Goal: Entertainment & Leisure: Consume media (video, audio)

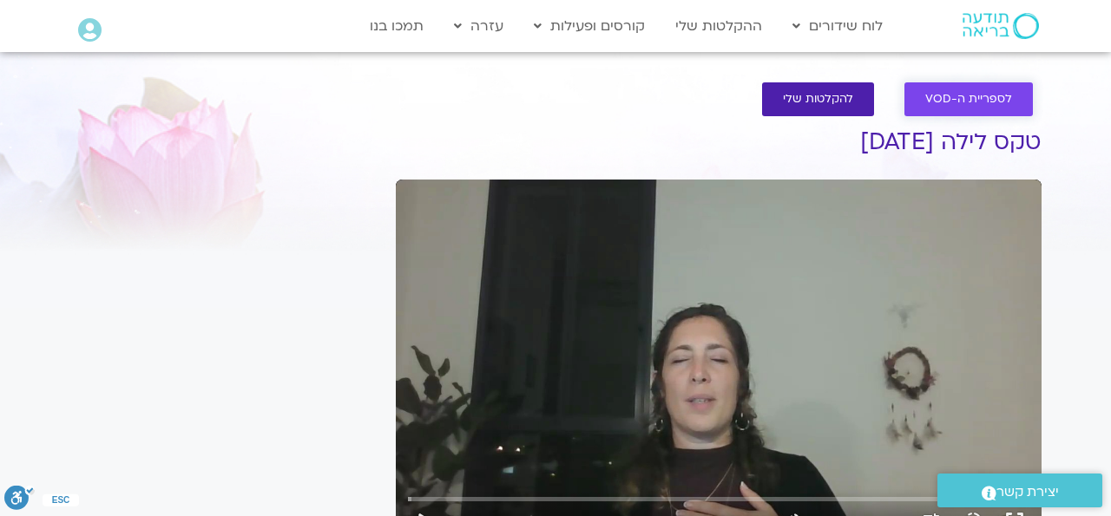
click at [949, 102] on span "לספריית ה-VOD" at bounding box center [968, 99] width 87 height 13
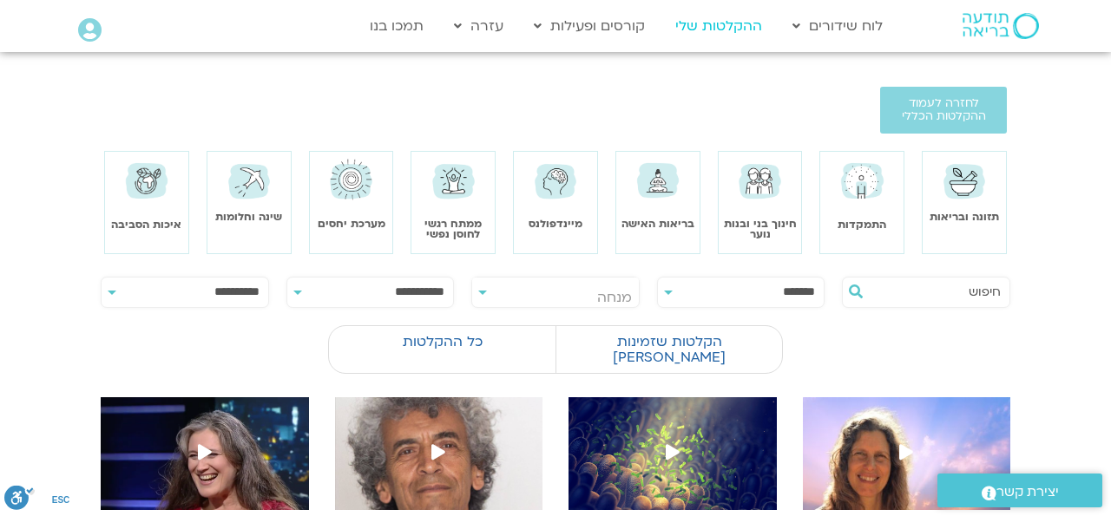
click at [748, 24] on link "ההקלטות שלי" at bounding box center [718, 26] width 104 height 33
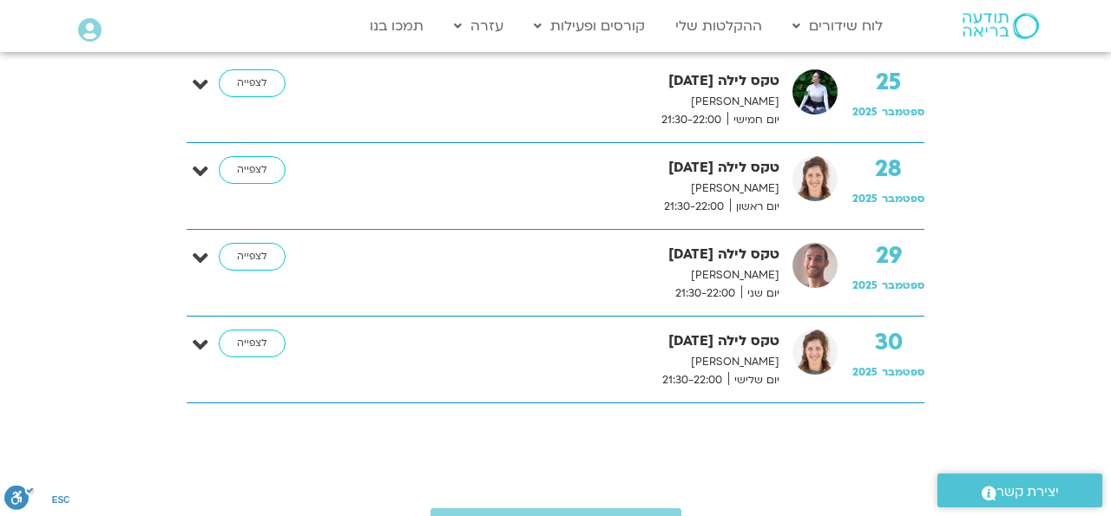
scroll to position [451, 0]
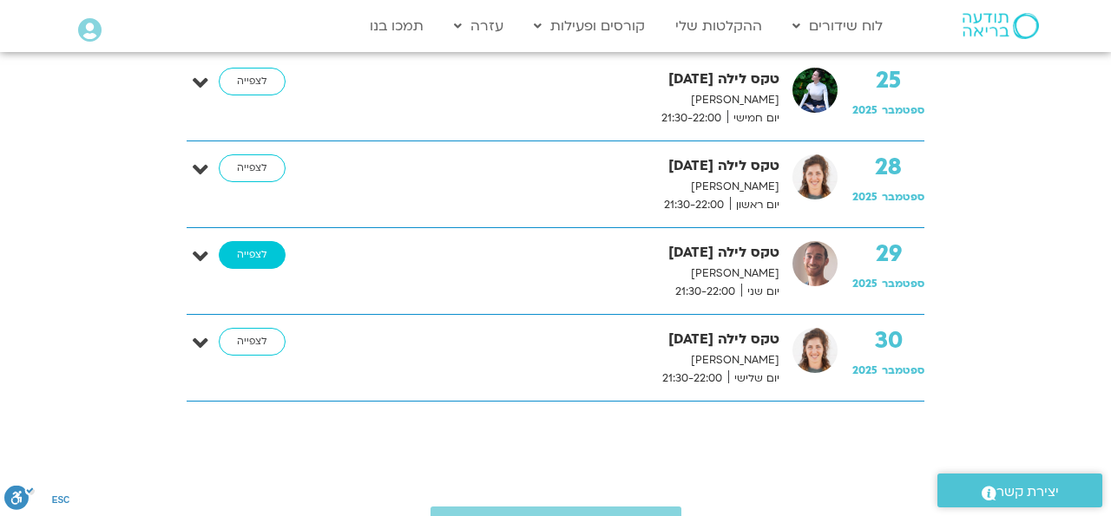
click at [252, 251] on link "לצפייה" at bounding box center [252, 255] width 67 height 28
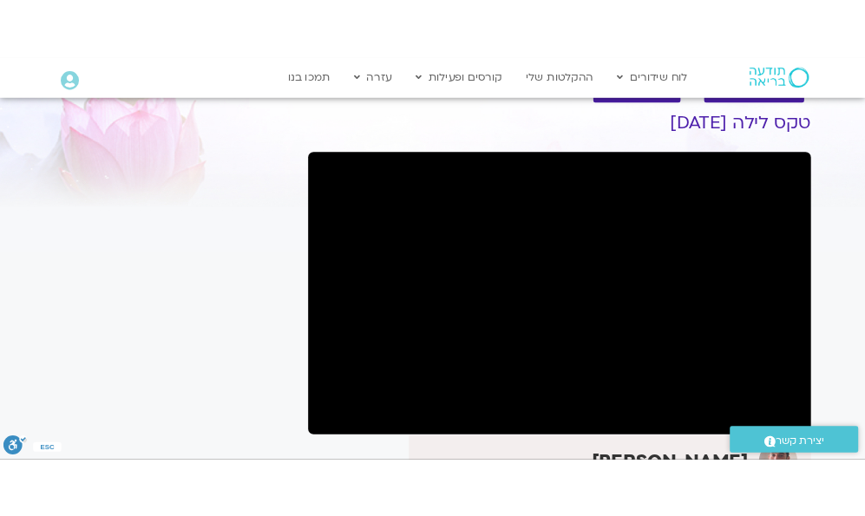
scroll to position [90, 0]
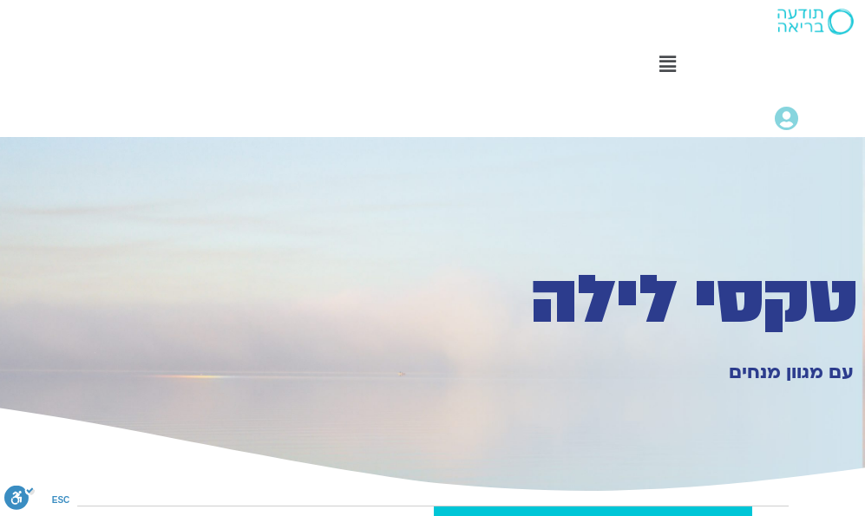
scroll to position [451, 0]
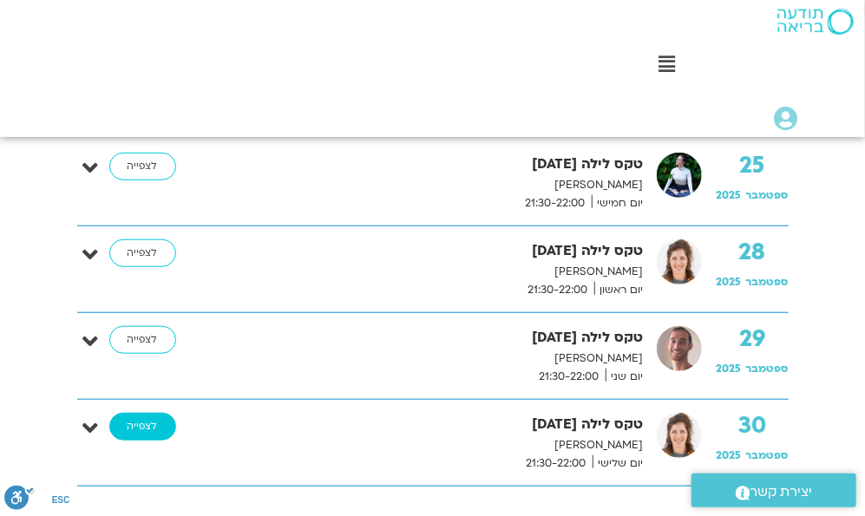
click at [134, 433] on link "לצפייה" at bounding box center [142, 427] width 67 height 28
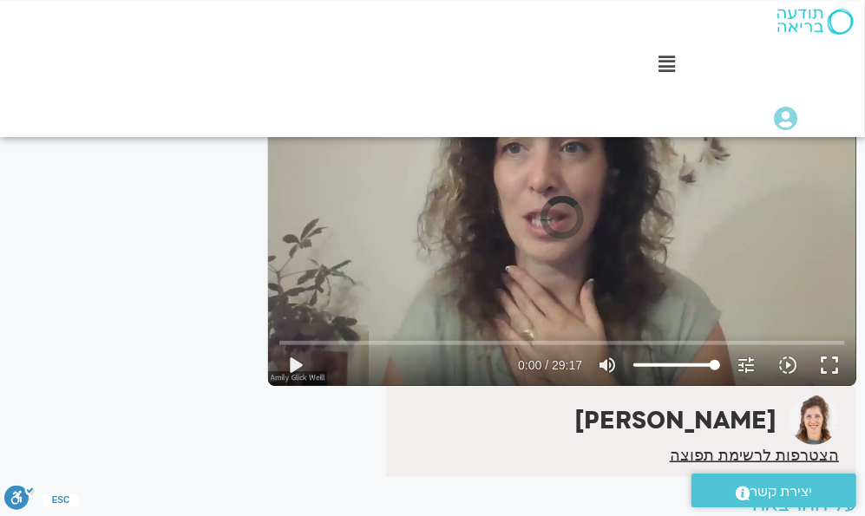
scroll to position [180, 0]
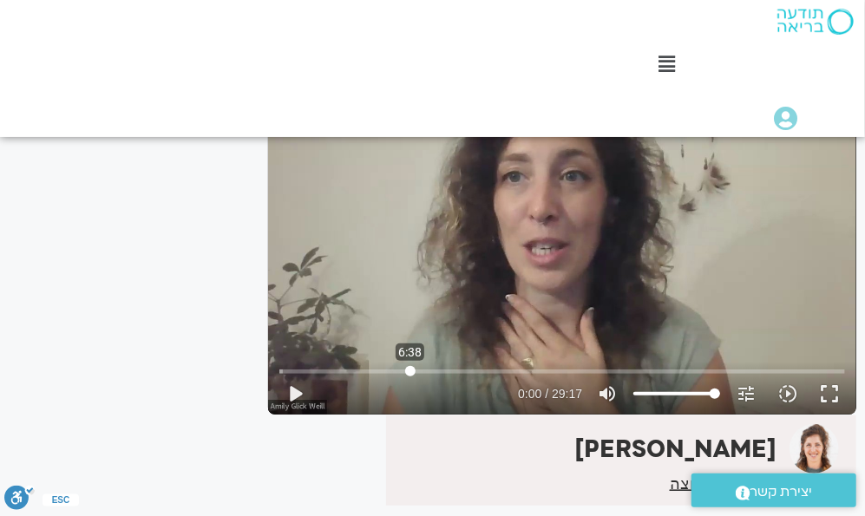
click at [410, 371] on input "Seek" at bounding box center [562, 371] width 566 height 10
click at [492, 369] on input "Seek" at bounding box center [562, 371] width 566 height 10
type input "819.645382734038"
click at [544, 370] on input "Seek" at bounding box center [562, 371] width 566 height 10
